Goal: Book appointment/travel/reservation

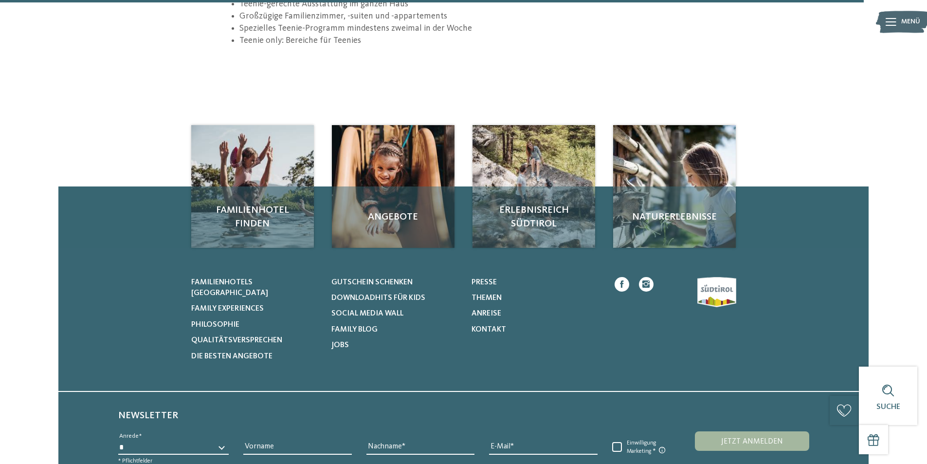
scroll to position [1423, 0]
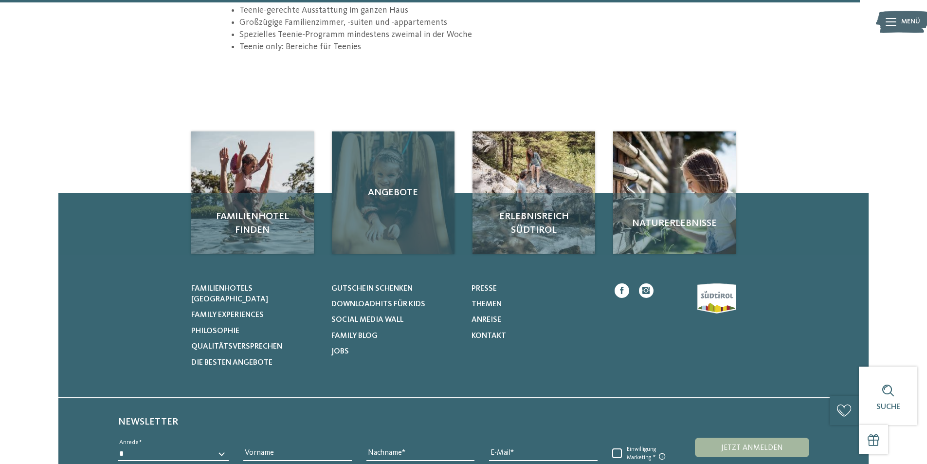
click at [380, 199] on div "Angebote" at bounding box center [393, 192] width 123 height 123
click at [385, 193] on span "Angebote" at bounding box center [393, 193] width 103 height 14
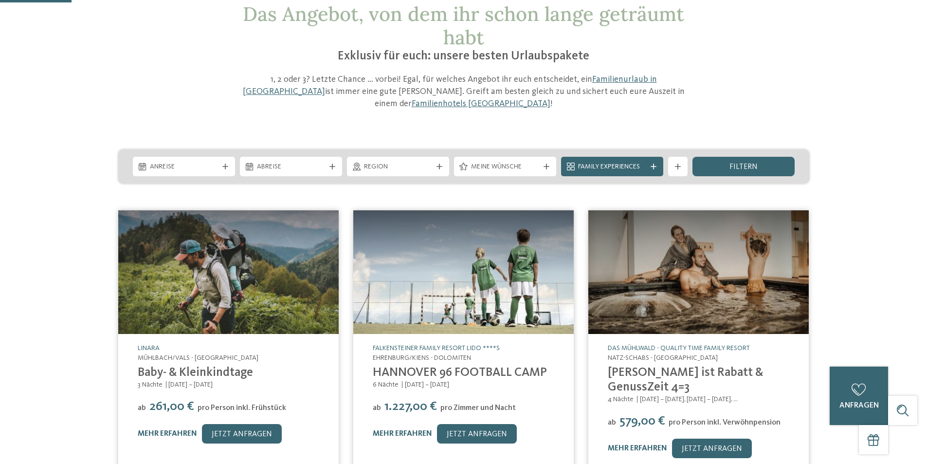
scroll to position [67, 0]
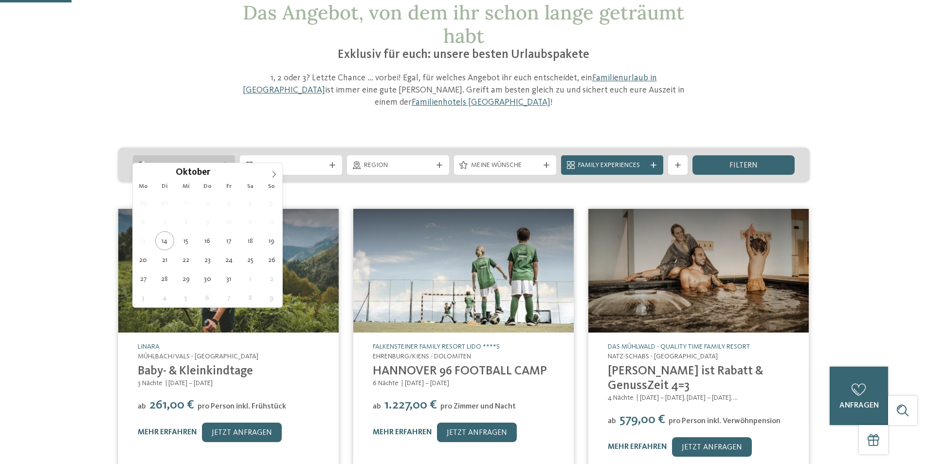
click at [185, 161] on span "Anreise" at bounding box center [184, 166] width 68 height 10
type div "[DATE]"
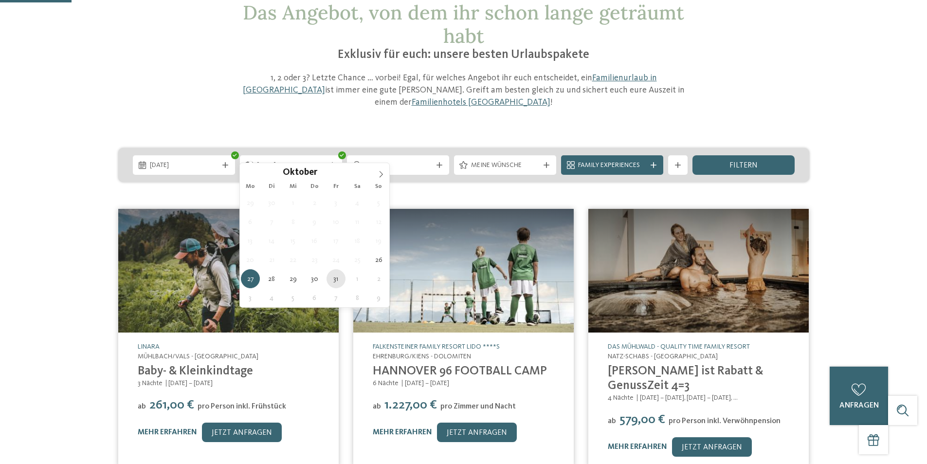
type div "[DATE]"
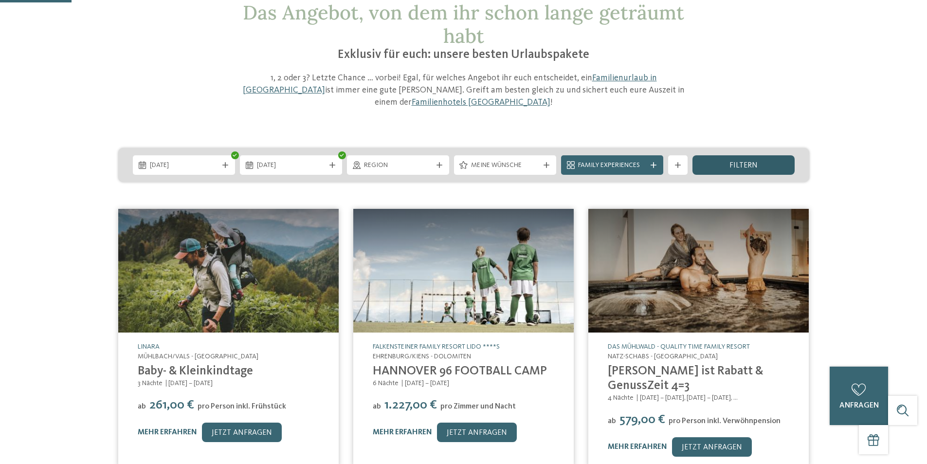
click at [765, 156] on div "filtern" at bounding box center [744, 164] width 102 height 19
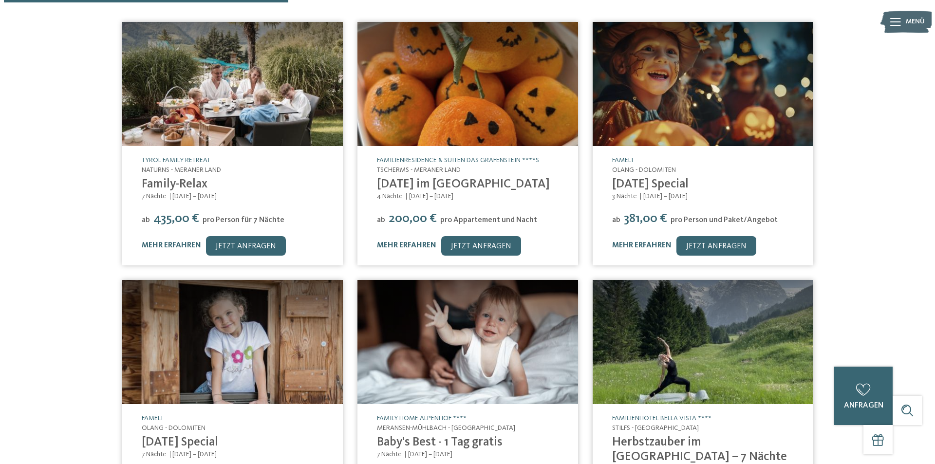
scroll to position [285, 0]
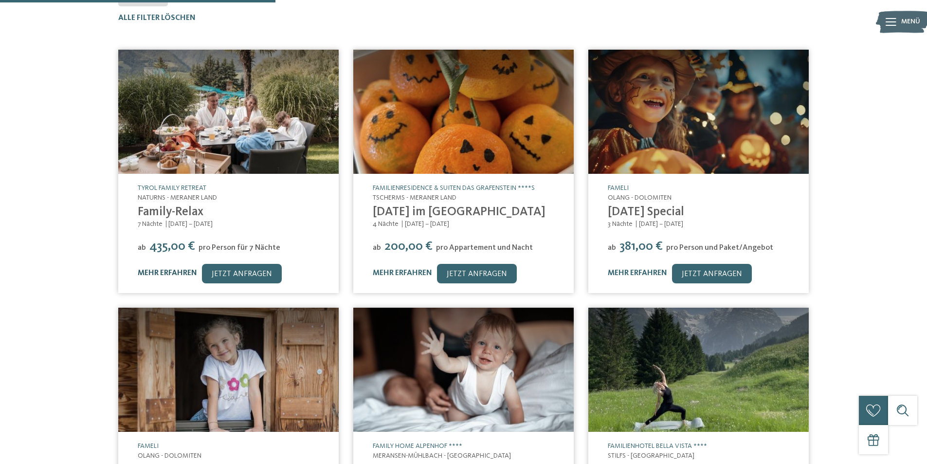
click at [167, 269] on link "mehr erfahren" at bounding box center [167, 273] width 59 height 8
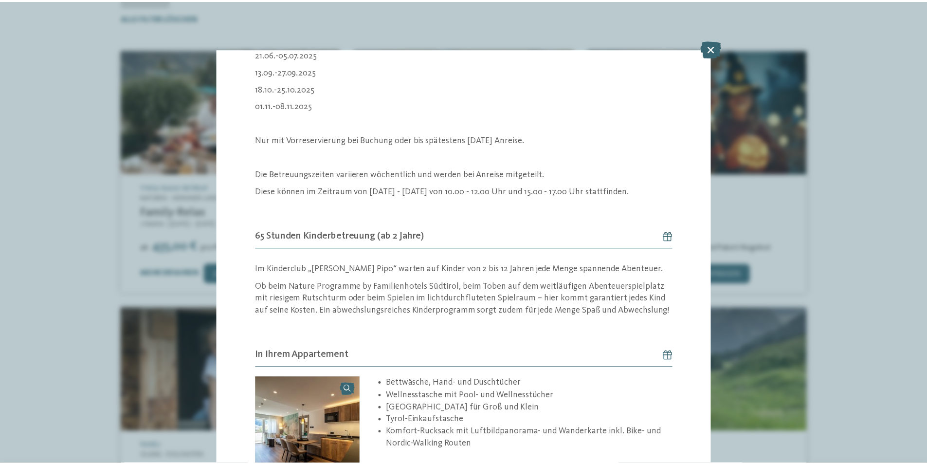
scroll to position [1709, 0]
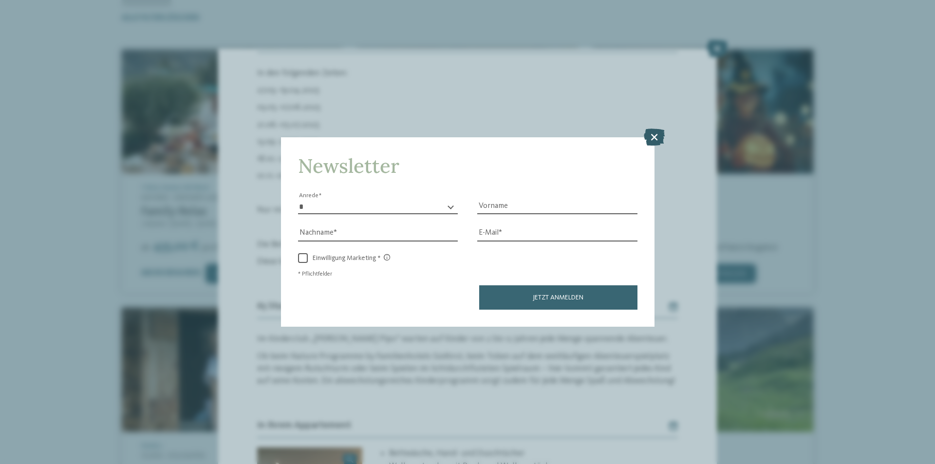
click at [658, 136] on icon at bounding box center [653, 137] width 21 height 17
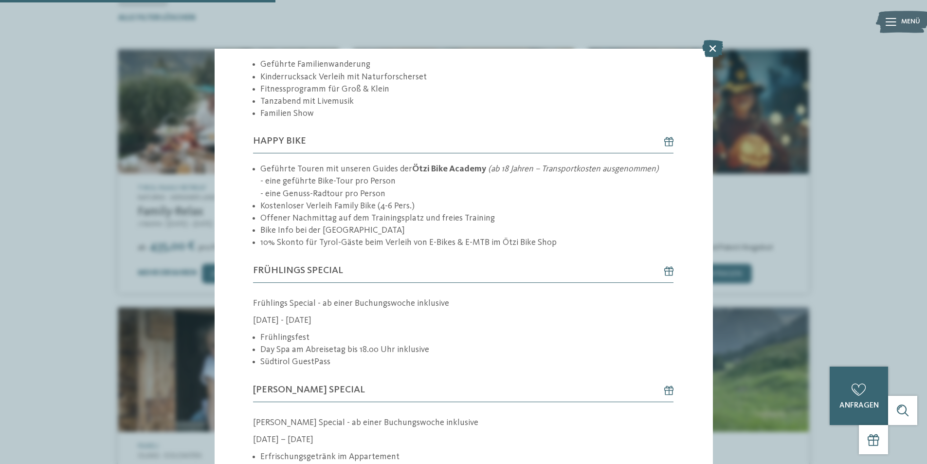
scroll to position [0, 0]
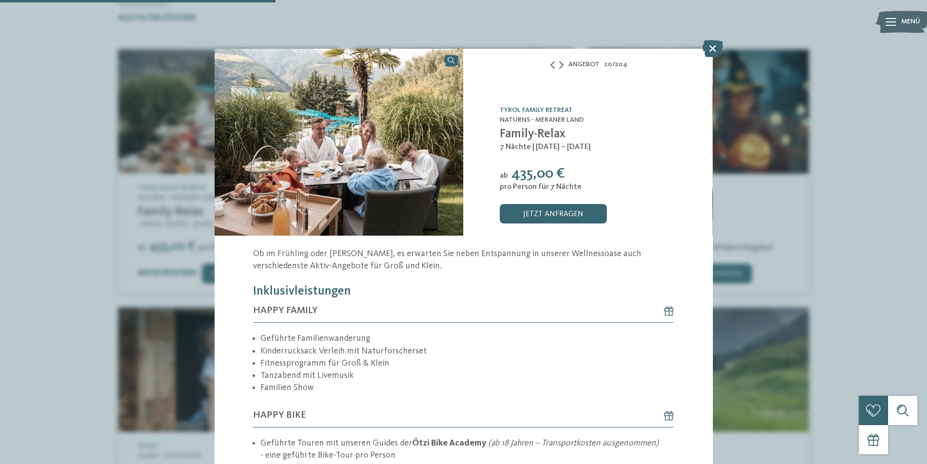
drag, startPoint x: 496, startPoint y: 108, endPoint x: 575, endPoint y: 108, distance: 78.4
click at [575, 108] on div "TYROL family retreat Naturns - Meraner Land Family-Relax 7 Nächte | [DATE] – [D…" at bounding box center [587, 142] width 249 height 187
copy link "TYROL family retreat"
click at [721, 47] on icon at bounding box center [712, 48] width 21 height 17
